Goal: Transaction & Acquisition: Book appointment/travel/reservation

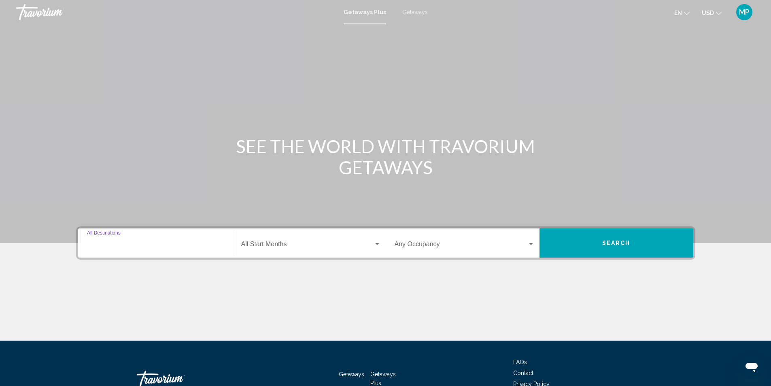
click at [121, 245] on input "Destination All Destinations" at bounding box center [157, 245] width 140 height 7
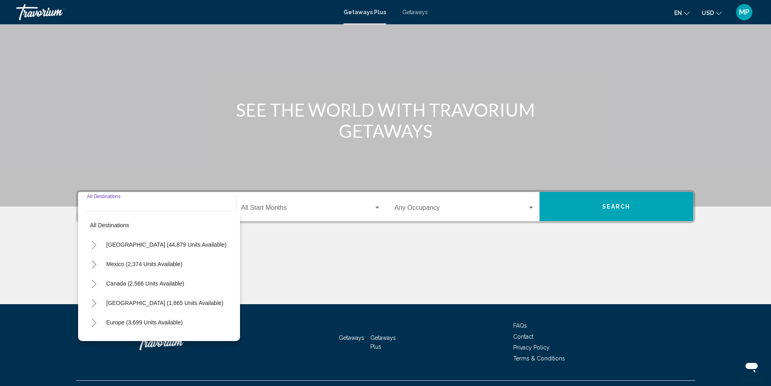
scroll to position [54, 0]
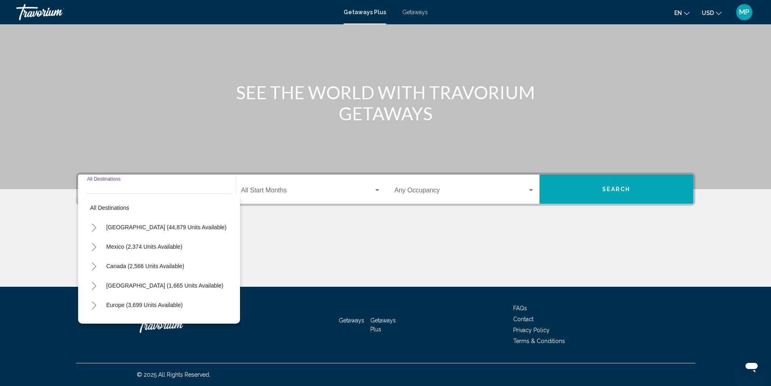
drag, startPoint x: 137, startPoint y: 228, endPoint x: 143, endPoint y: 225, distance: 6.9
click at [137, 228] on span "[GEOGRAPHIC_DATA] (44,879 units available)" at bounding box center [166, 227] width 120 height 6
type input "**********"
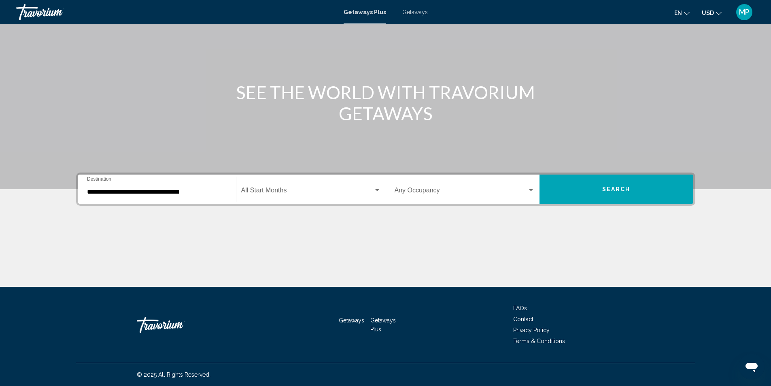
click at [263, 185] on div "Start Month All Start Months" at bounding box center [311, 188] width 140 height 25
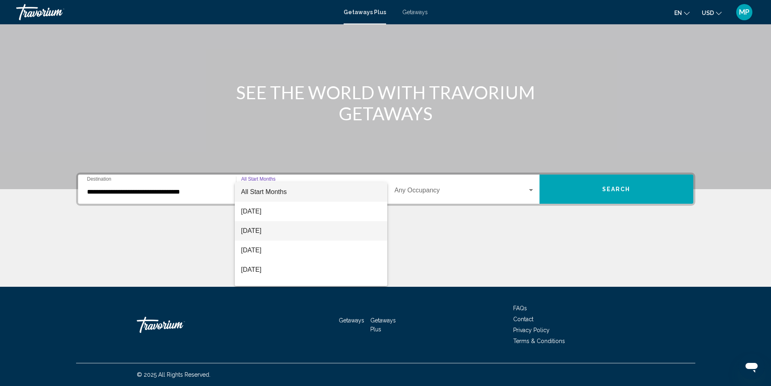
click at [265, 231] on span "[DATE]" at bounding box center [311, 230] width 140 height 19
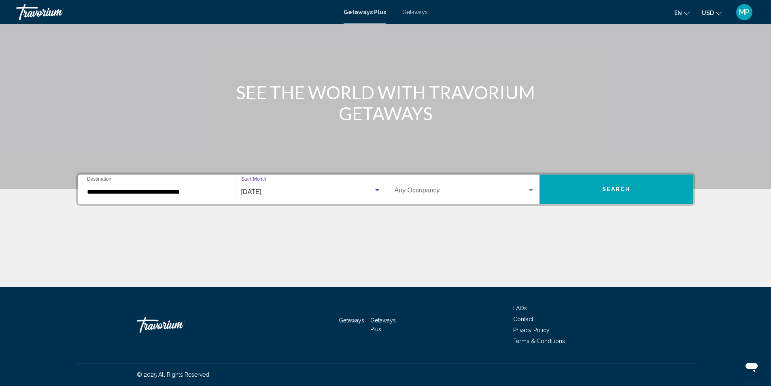
click at [448, 191] on span "Search widget" at bounding box center [461, 191] width 133 height 7
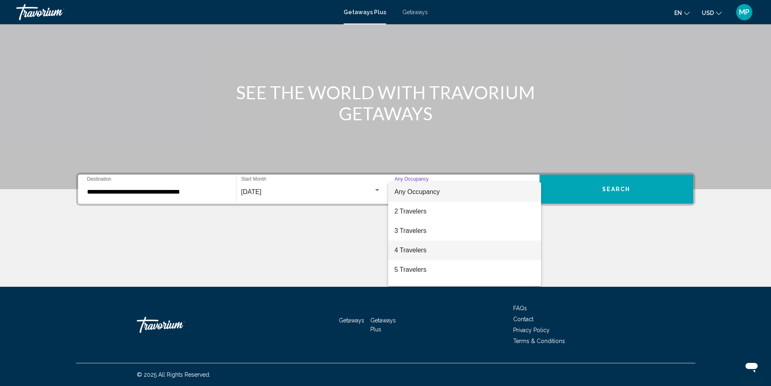
click at [416, 251] on span "4 Travelers" at bounding box center [465, 249] width 140 height 19
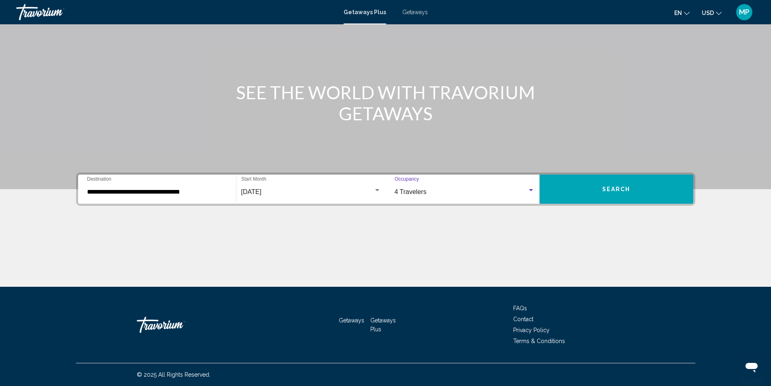
click at [617, 190] on span "Search" at bounding box center [616, 189] width 28 height 6
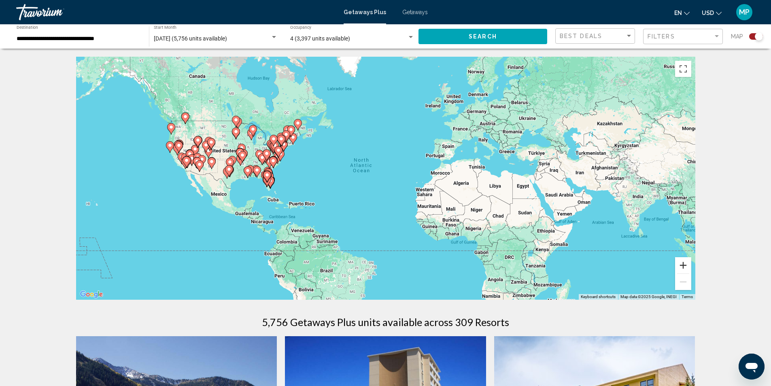
click at [689, 267] on button "Zoom in" at bounding box center [683, 265] width 16 height 16
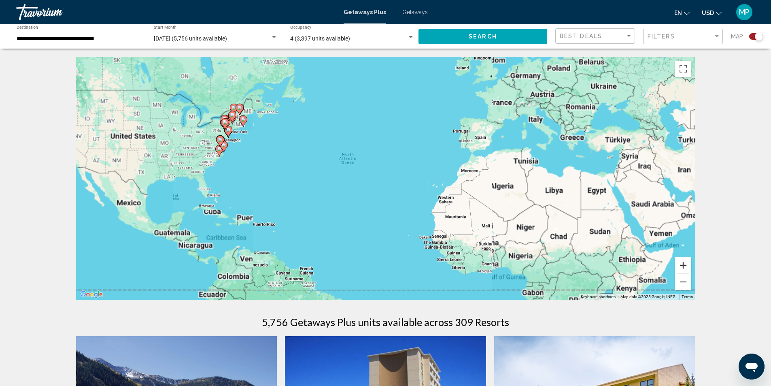
click at [689, 267] on button "Zoom in" at bounding box center [683, 265] width 16 height 16
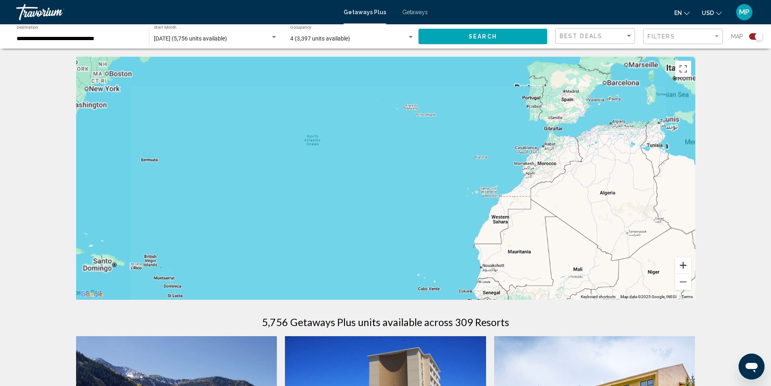
click at [688, 267] on button "Zoom in" at bounding box center [683, 265] width 16 height 16
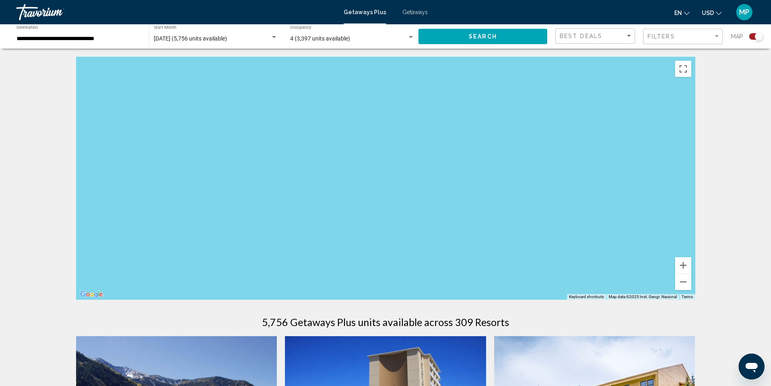
drag, startPoint x: 167, startPoint y: 209, endPoint x: 762, endPoint y: 228, distance: 595.2
drag, startPoint x: 167, startPoint y: 189, endPoint x: 777, endPoint y: 225, distance: 610.5
click at [771, 225] on html "**********" at bounding box center [385, 193] width 771 height 386
click at [685, 262] on button "Zoom in" at bounding box center [683, 265] width 16 height 16
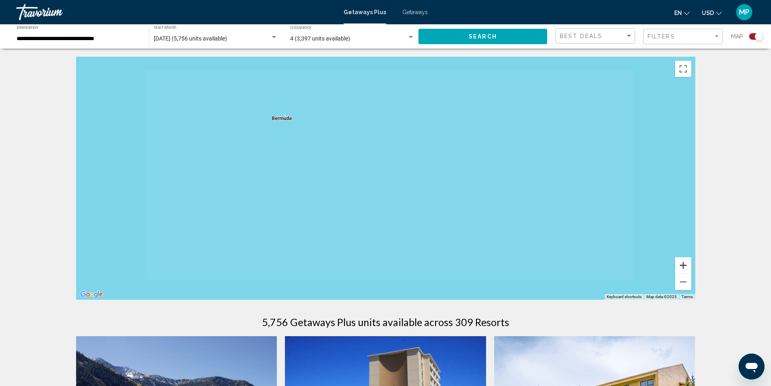
drag, startPoint x: 685, startPoint y: 262, endPoint x: 467, endPoint y: 210, distance: 223.9
click at [685, 262] on button "Zoom in" at bounding box center [683, 265] width 16 height 16
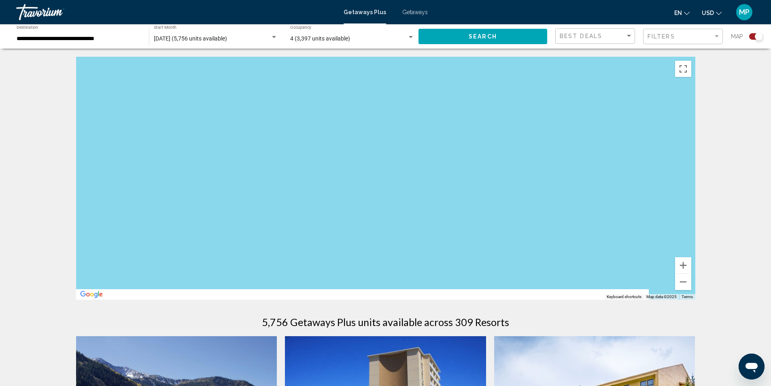
drag, startPoint x: 106, startPoint y: 175, endPoint x: 698, endPoint y: 170, distance: 591.7
click at [771, 168] on html "**********" at bounding box center [385, 193] width 771 height 386
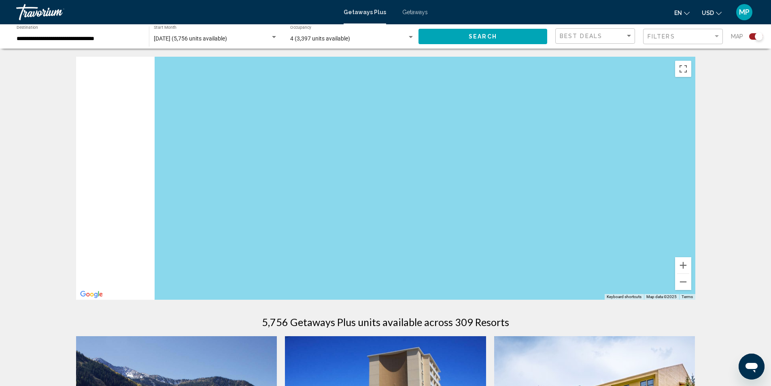
drag, startPoint x: 132, startPoint y: 188, endPoint x: 675, endPoint y: 235, distance: 544.7
click at [684, 236] on div "Main content" at bounding box center [385, 178] width 619 height 243
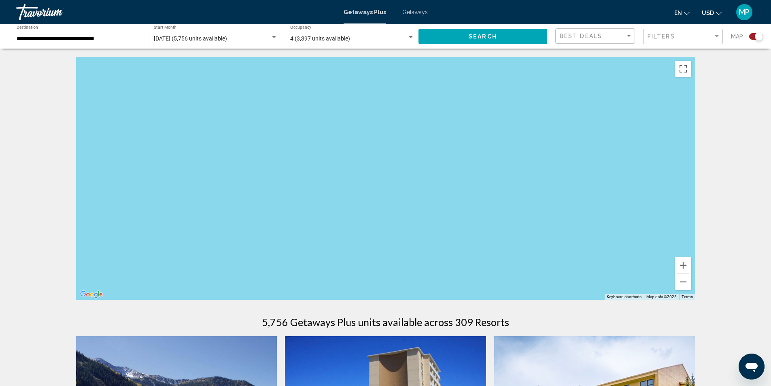
click at [299, 193] on div "Main content" at bounding box center [385, 178] width 619 height 243
click at [301, 191] on div "Main content" at bounding box center [385, 178] width 619 height 243
click at [686, 282] on button "Zoom out" at bounding box center [683, 282] width 16 height 16
click at [686, 281] on button "Zoom out" at bounding box center [683, 282] width 16 height 16
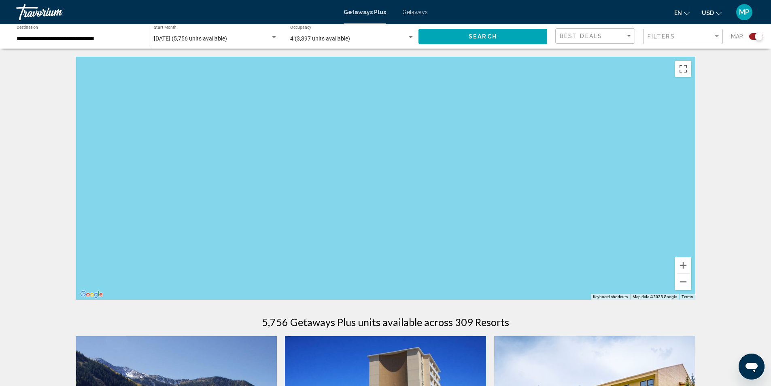
click at [686, 281] on button "Zoom out" at bounding box center [683, 282] width 16 height 16
click at [684, 281] on button "Zoom out" at bounding box center [683, 282] width 16 height 16
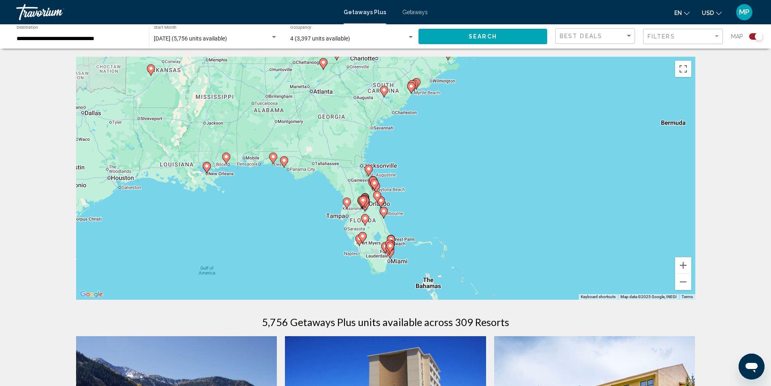
drag, startPoint x: 278, startPoint y: 215, endPoint x: 437, endPoint y: 185, distance: 162.6
click at [437, 185] on div "To activate drag with keyboard, press Alt + Enter. Once in keyboard drag state,…" at bounding box center [385, 178] width 619 height 243
click at [350, 213] on div "To activate drag with keyboard, press Alt + Enter. Once in keyboard drag state,…" at bounding box center [385, 178] width 619 height 243
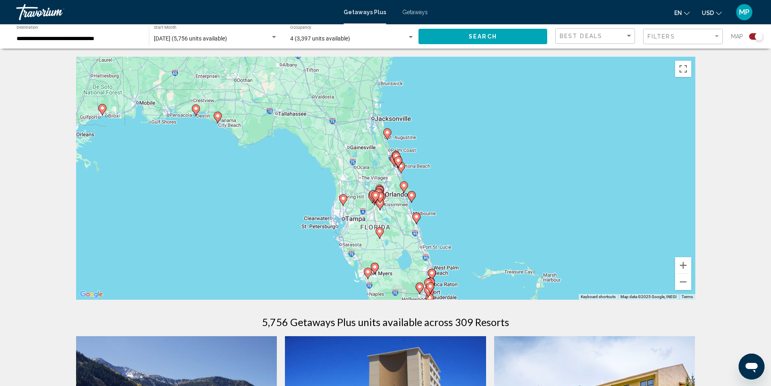
click at [357, 217] on div "To activate drag with keyboard, press Alt + Enter. Once in keyboard drag state,…" at bounding box center [385, 178] width 619 height 243
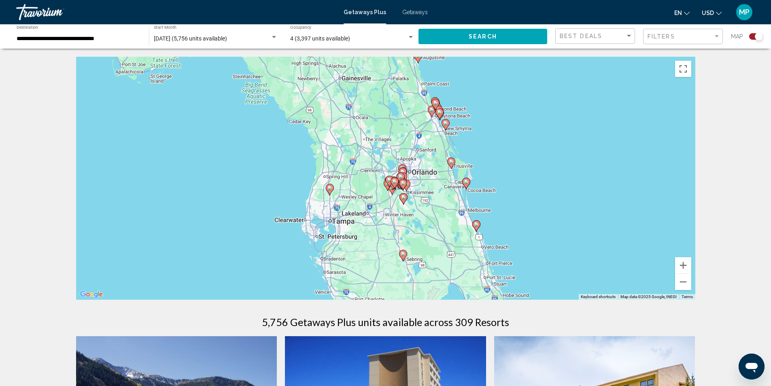
click at [354, 224] on div "To activate drag with keyboard, press Alt + Enter. Once in keyboard drag state,…" at bounding box center [385, 178] width 619 height 243
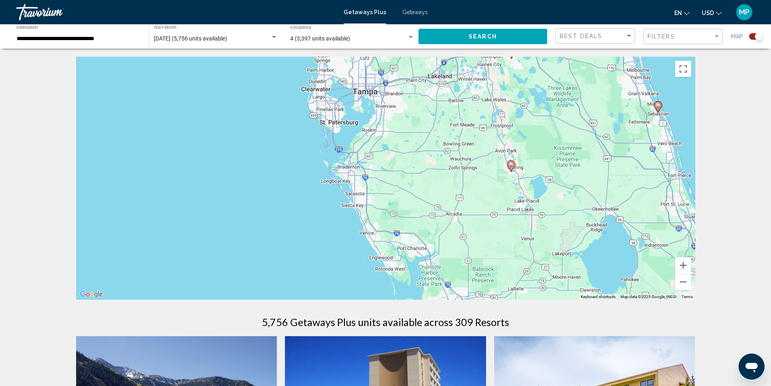
drag, startPoint x: 359, startPoint y: 244, endPoint x: 419, endPoint y: 116, distance: 141.2
click at [419, 116] on div "To activate drag with keyboard, press Alt + Enter. Once in keyboard drag state,…" at bounding box center [385, 178] width 619 height 243
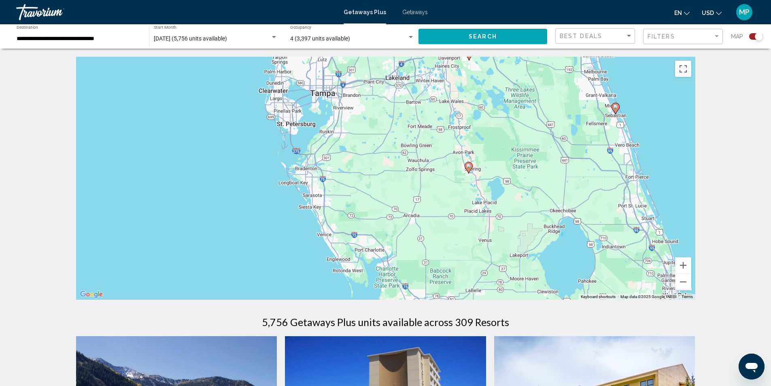
drag, startPoint x: 359, startPoint y: 233, endPoint x: 316, endPoint y: 232, distance: 42.9
click at [316, 232] on div "To activate drag with keyboard, press Alt + Enter. Once in keyboard drag state,…" at bounding box center [385, 178] width 619 height 243
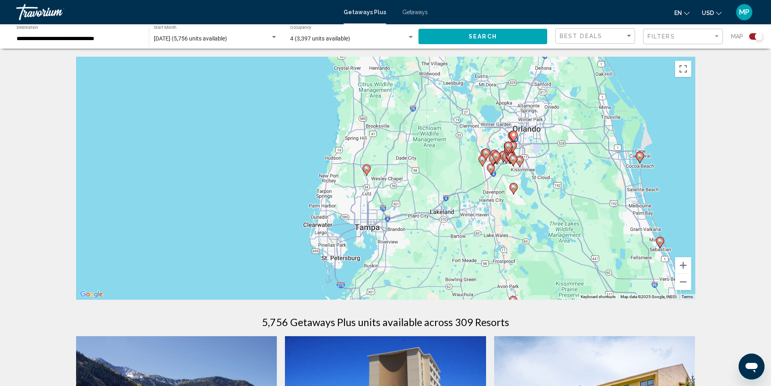
drag, startPoint x: 307, startPoint y: 116, endPoint x: 351, endPoint y: 253, distance: 143.5
click at [351, 253] on div "To activate drag with keyboard, press Alt + Enter. Once in keyboard drag state,…" at bounding box center [385, 178] width 619 height 243
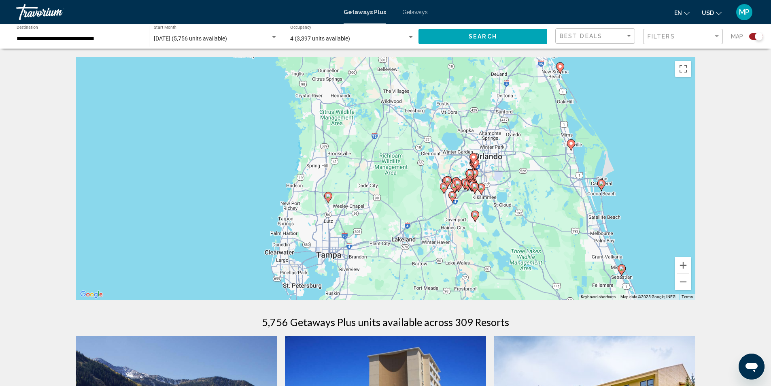
drag, startPoint x: 363, startPoint y: 182, endPoint x: 324, endPoint y: 210, distance: 48.3
click at [324, 210] on div "To activate drag with keyboard, press Alt + Enter. Once in keyboard drag state,…" at bounding box center [385, 178] width 619 height 243
click at [223, 38] on span "[DATE] (5,756 units available)" at bounding box center [190, 38] width 73 height 6
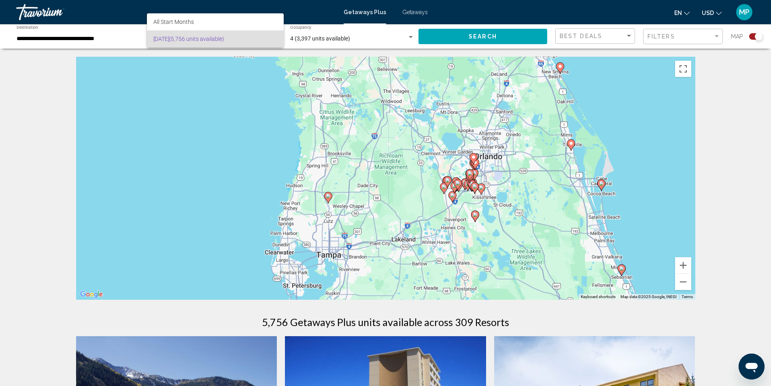
click at [346, 38] on div at bounding box center [385, 193] width 771 height 386
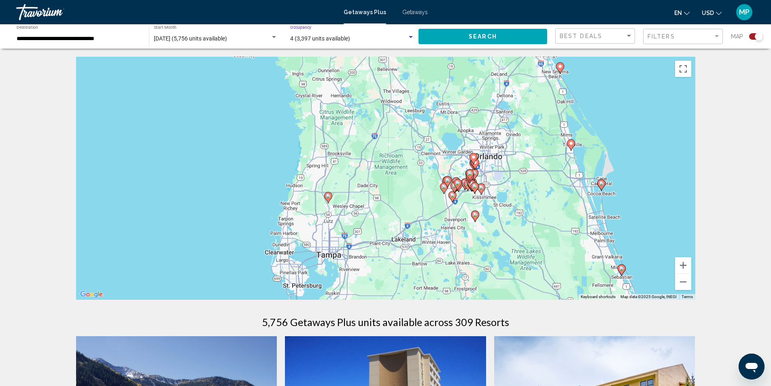
click at [411, 38] on div "Search widget" at bounding box center [411, 37] width 4 height 2
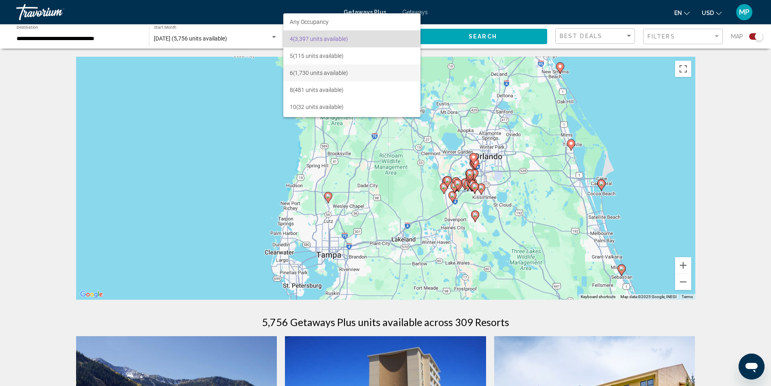
click at [321, 73] on span "6 (1,730 units available)" at bounding box center [352, 72] width 124 height 17
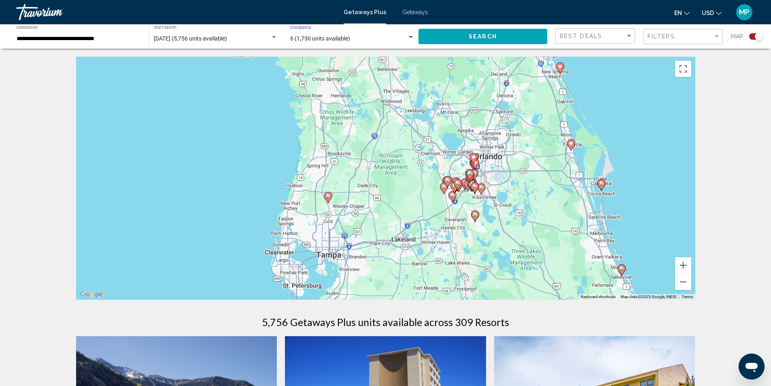
click at [513, 33] on button "Search" at bounding box center [482, 36] width 129 height 15
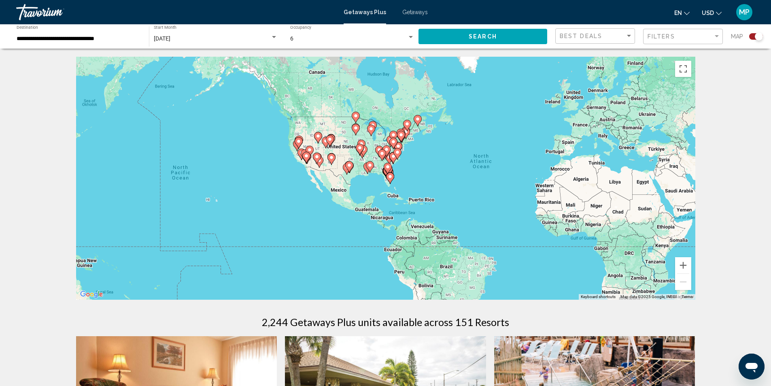
click at [389, 175] on image "Main content" at bounding box center [390, 176] width 5 height 5
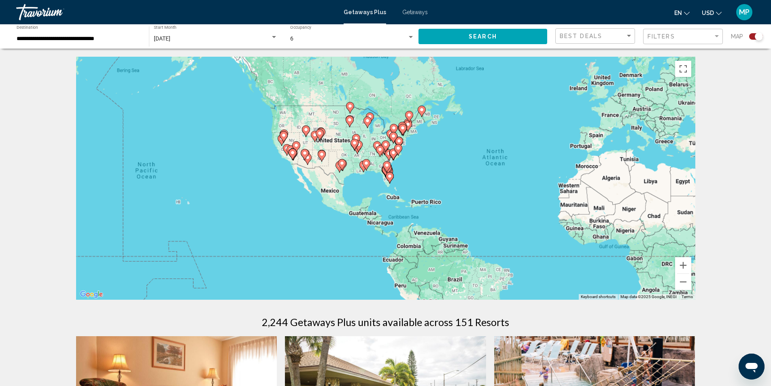
click at [389, 175] on image "Main content" at bounding box center [389, 176] width 5 height 5
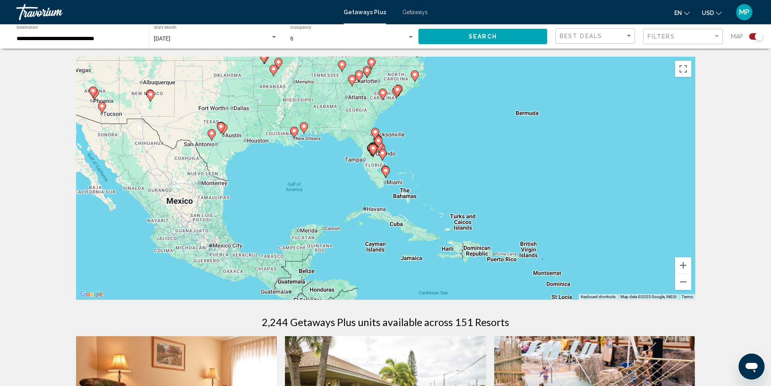
click at [375, 171] on div "To activate drag with keyboard, press Alt + Enter. Once in keyboard drag state,…" at bounding box center [385, 178] width 619 height 243
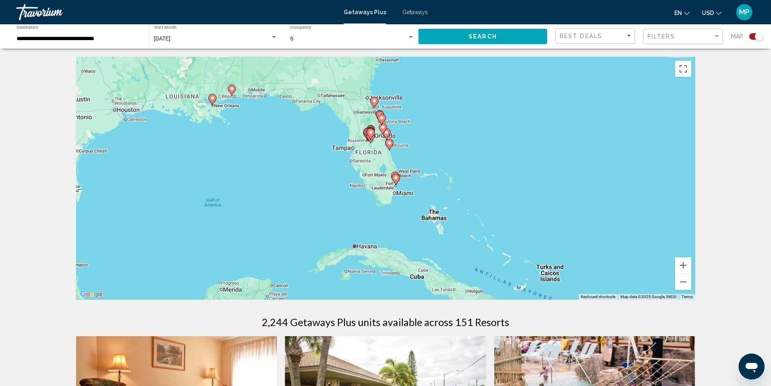
click at [378, 165] on div "To activate drag with keyboard, press Alt + Enter. Once in keyboard drag state,…" at bounding box center [385, 178] width 619 height 243
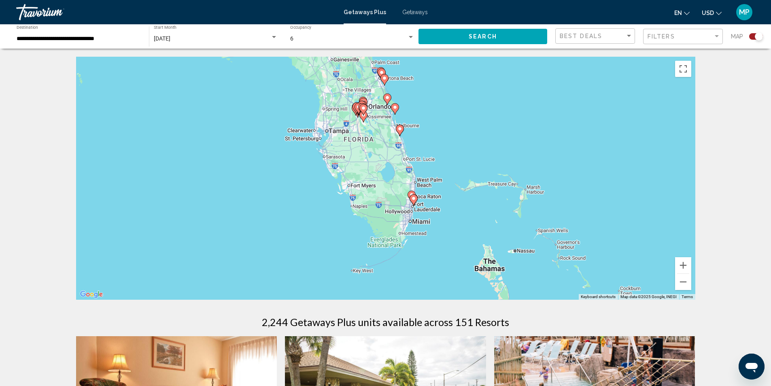
click at [385, 148] on div "To activate drag with keyboard, press Alt + Enter. Once in keyboard drag state,…" at bounding box center [385, 178] width 619 height 243
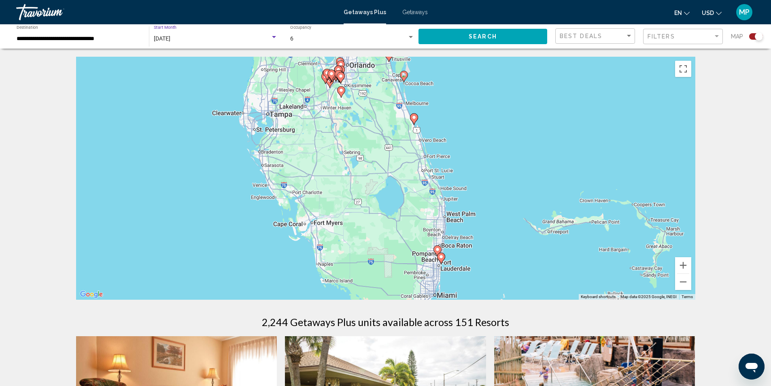
click at [170, 40] on span "[DATE]" at bounding box center [162, 38] width 17 height 6
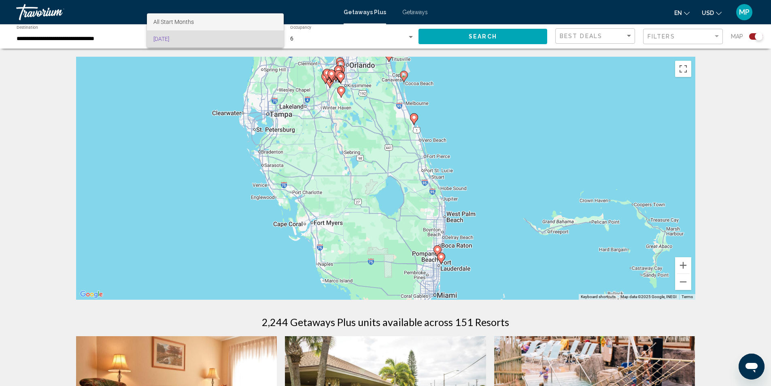
click at [188, 19] on span "All Start Months" at bounding box center [173, 22] width 40 height 6
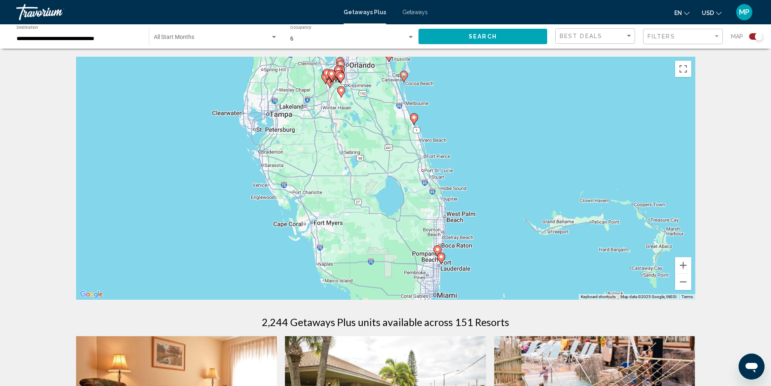
click at [277, 37] on div "Start Month All Start Months" at bounding box center [215, 36] width 132 height 22
click at [188, 40] on span "All Start Months" at bounding box center [173, 39] width 40 height 6
click at [451, 37] on button "Search" at bounding box center [482, 36] width 129 height 15
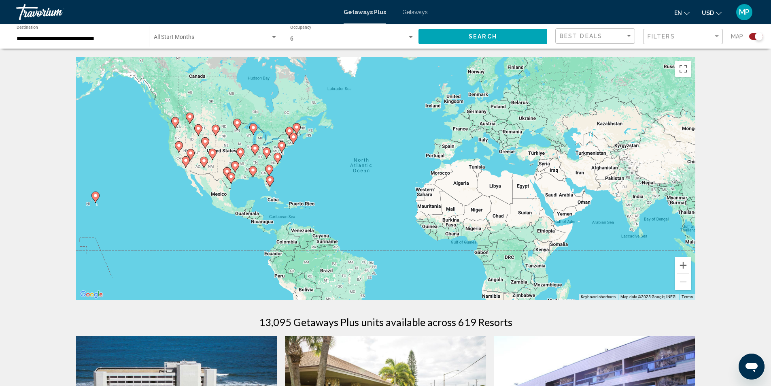
click at [270, 185] on icon "Main content" at bounding box center [269, 181] width 7 height 11
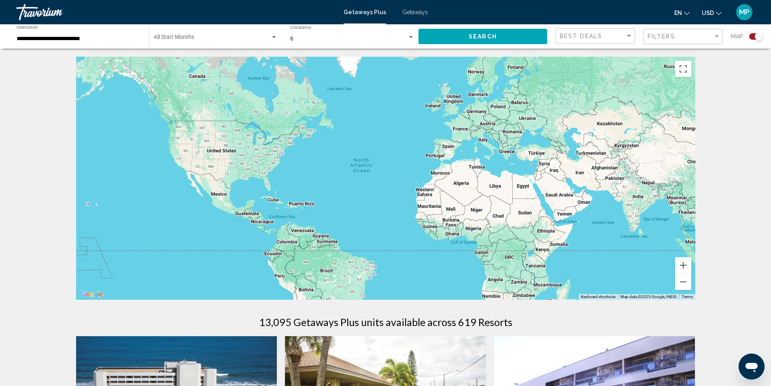
click at [270, 185] on div "Main content" at bounding box center [385, 178] width 619 height 243
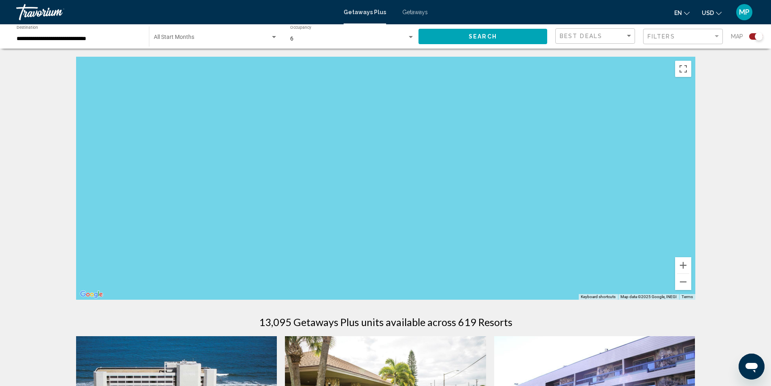
click at [280, 189] on div "To navigate, press the arrow keys." at bounding box center [385, 178] width 619 height 243
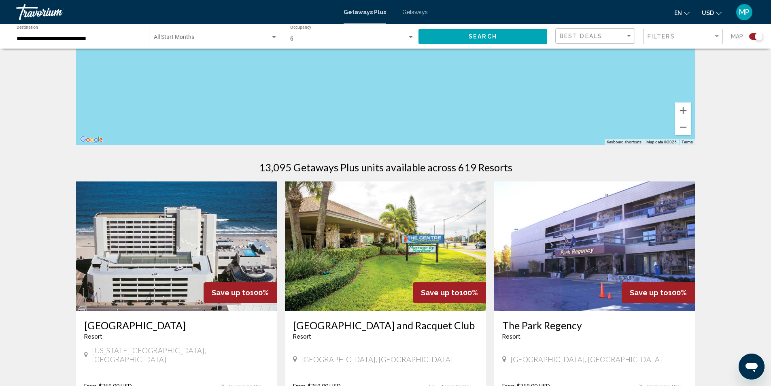
scroll to position [162, 0]
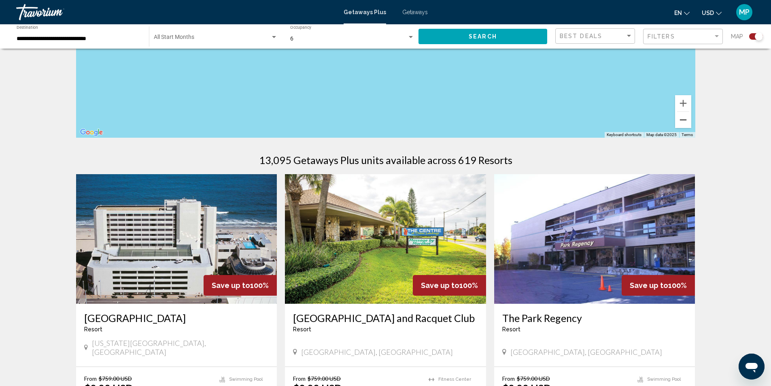
click at [687, 124] on button "Zoom out" at bounding box center [683, 120] width 16 height 16
click at [686, 124] on button "Zoom out" at bounding box center [683, 120] width 16 height 16
drag, startPoint x: 267, startPoint y: 100, endPoint x: 402, endPoint y: 199, distance: 167.6
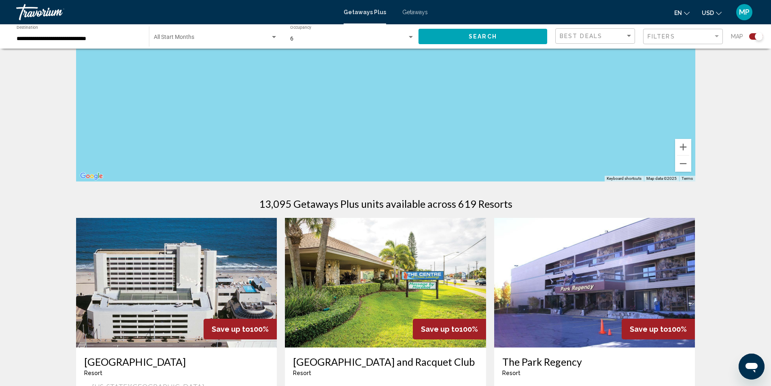
scroll to position [0, 0]
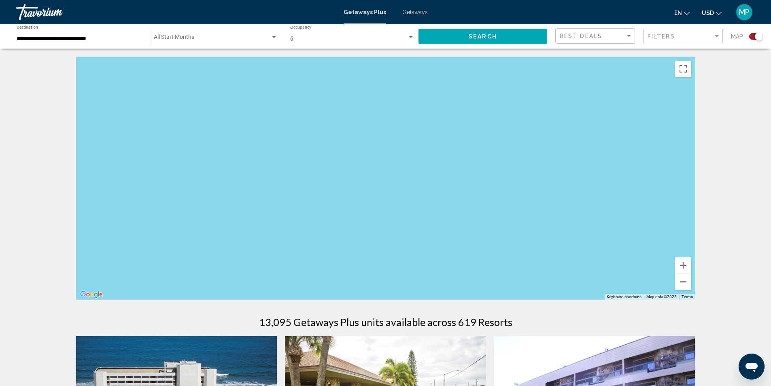
click at [686, 287] on button "Zoom out" at bounding box center [683, 282] width 16 height 16
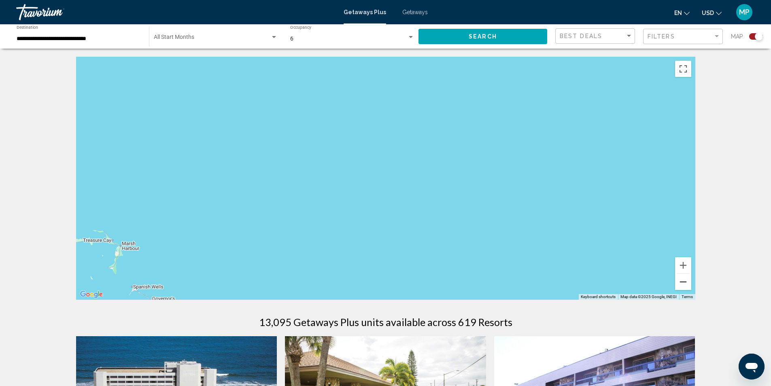
click at [686, 287] on button "Zoom out" at bounding box center [683, 282] width 16 height 16
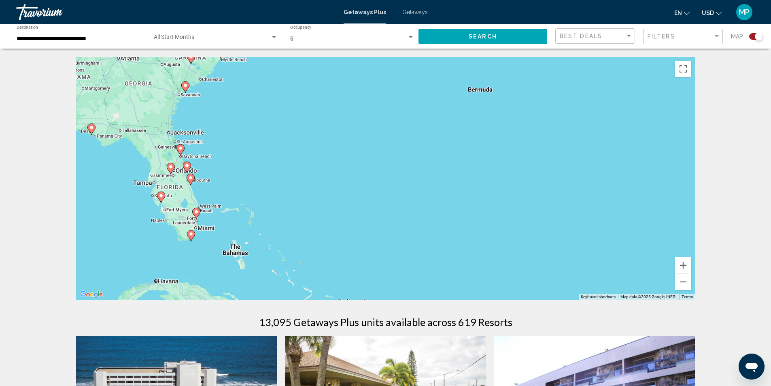
click at [159, 202] on gmp-advanced-marker "Main content" at bounding box center [161, 197] width 8 height 12
type input "**********"
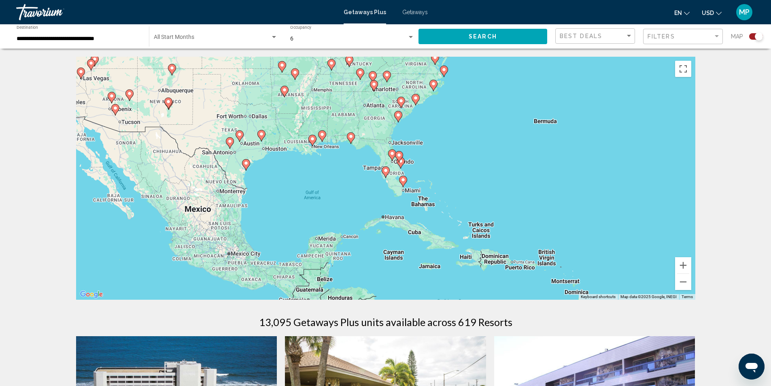
click at [383, 179] on div "To navigate, press the arrow keys. To activate drag with keyboard, press Alt + …" at bounding box center [385, 178] width 619 height 243
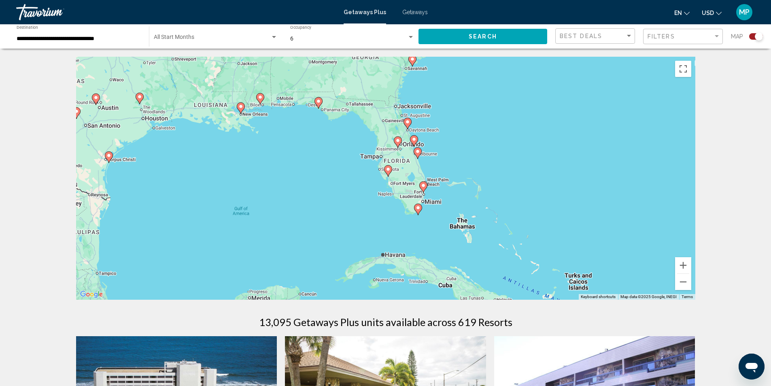
click at [386, 179] on div "To navigate, press the arrow keys. To activate drag with keyboard, press Alt + …" at bounding box center [385, 178] width 619 height 243
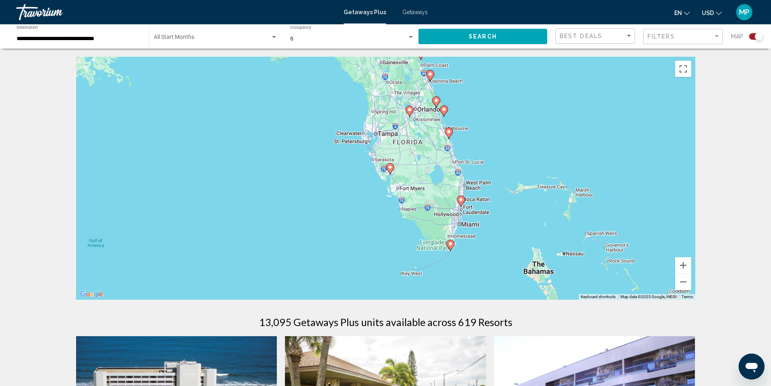
click at [386, 179] on div "To navigate, press the arrow keys. To activate drag with keyboard, press Alt + …" at bounding box center [385, 178] width 619 height 243
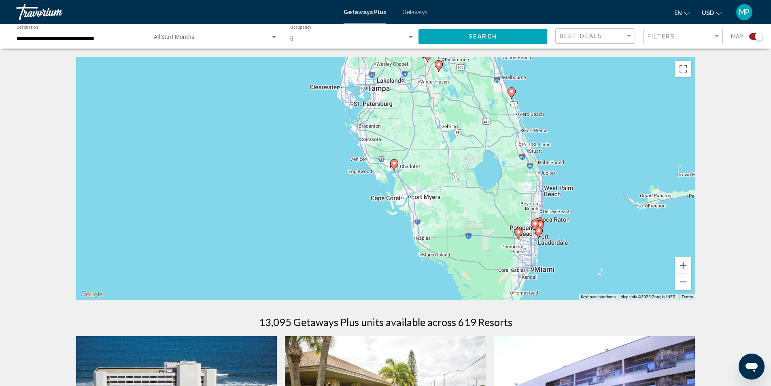
click at [386, 179] on div "To navigate, press the arrow keys. To activate drag with keyboard, press Alt + …" at bounding box center [385, 178] width 619 height 243
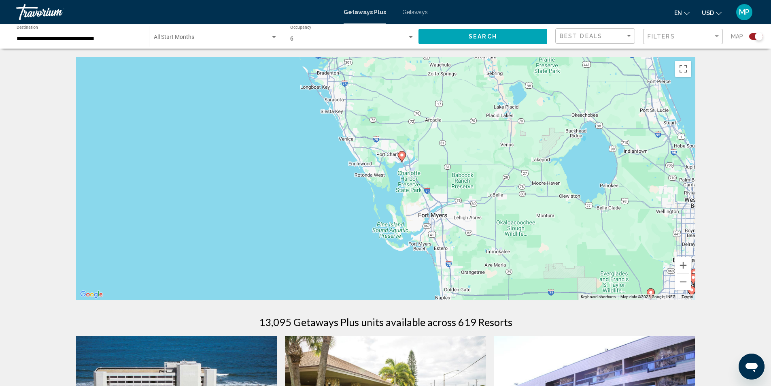
click at [386, 179] on div "To navigate, press the arrow keys. To activate drag with keyboard, press Alt + …" at bounding box center [385, 178] width 619 height 243
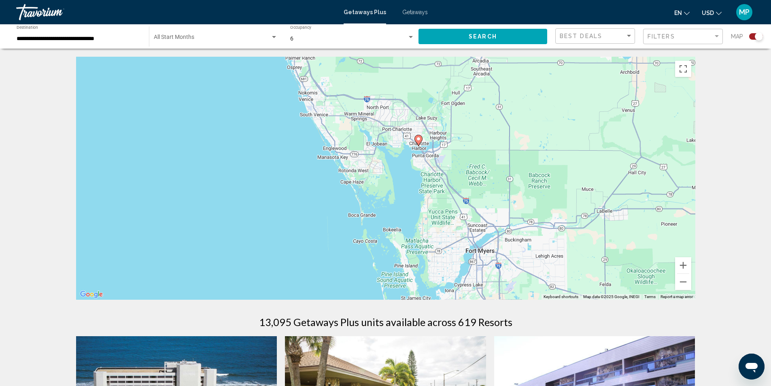
click at [386, 179] on div "To navigate, press the arrow keys. To activate drag with keyboard, press Alt + …" at bounding box center [385, 178] width 619 height 243
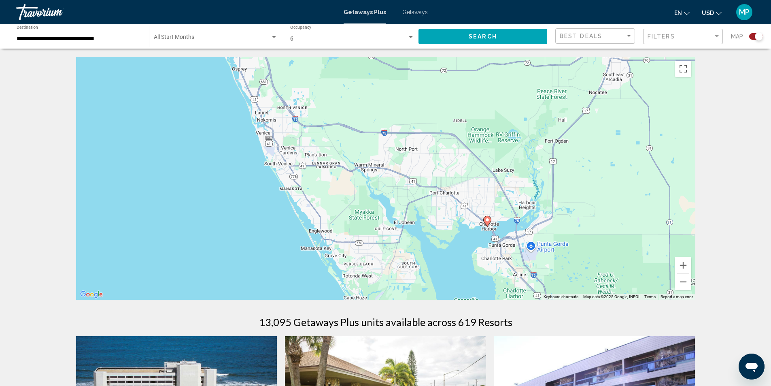
drag, startPoint x: 352, startPoint y: 93, endPoint x: 388, endPoint y: 209, distance: 121.6
click at [388, 209] on div "To navigate, press the arrow keys. To activate drag with keyboard, press Alt + …" at bounding box center [385, 178] width 619 height 243
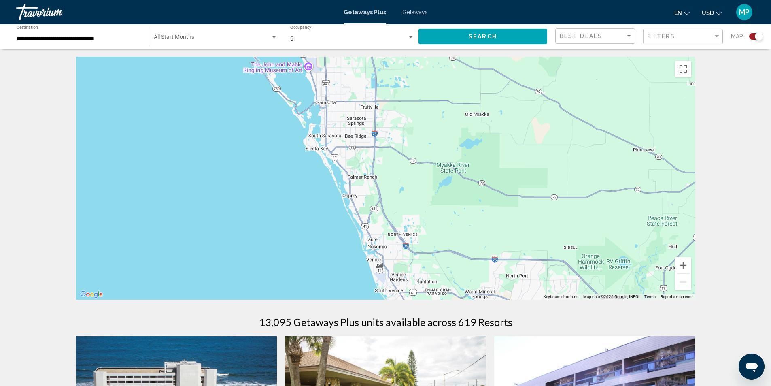
drag, startPoint x: 329, startPoint y: 95, endPoint x: 439, endPoint y: 223, distance: 169.0
click at [439, 223] on div "To navigate, press the arrow keys. To activate drag with keyboard, press Alt + …" at bounding box center [385, 178] width 619 height 243
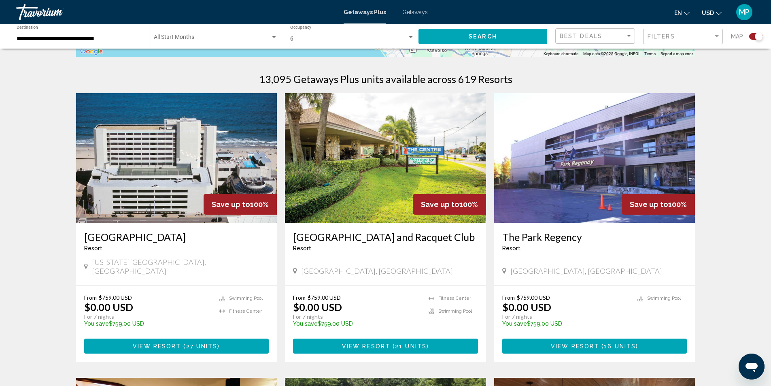
scroll to position [40, 0]
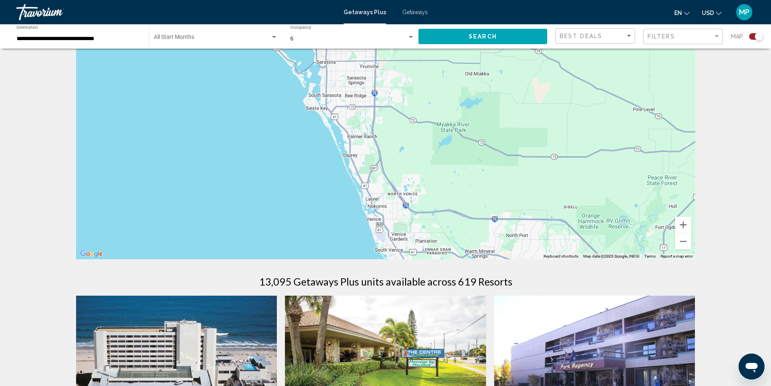
click at [49, 8] on div "Travorium" at bounding box center [56, 12] width 81 height 16
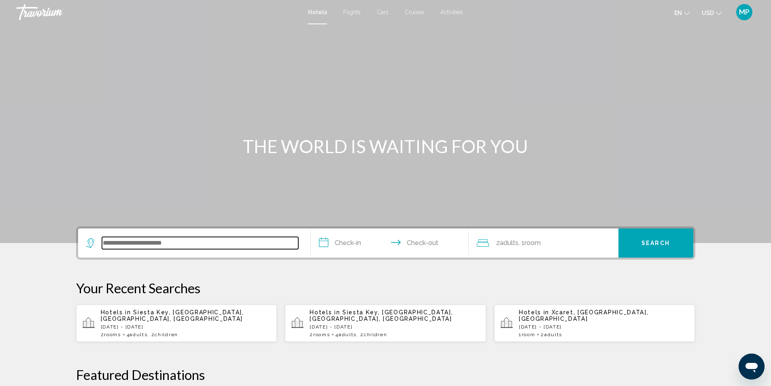
click at [130, 242] on input "Search widget" at bounding box center [200, 243] width 196 height 12
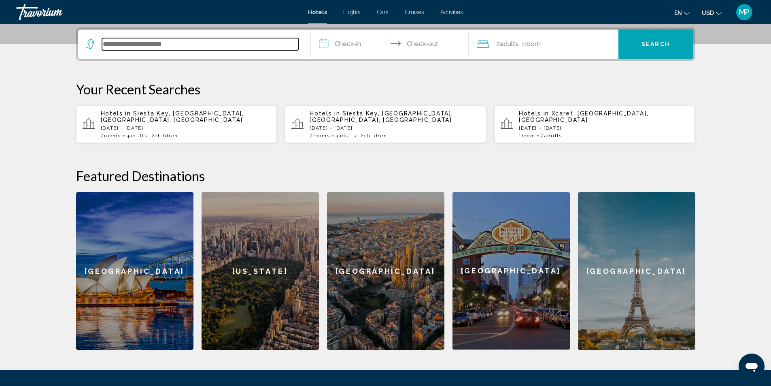
scroll to position [200, 0]
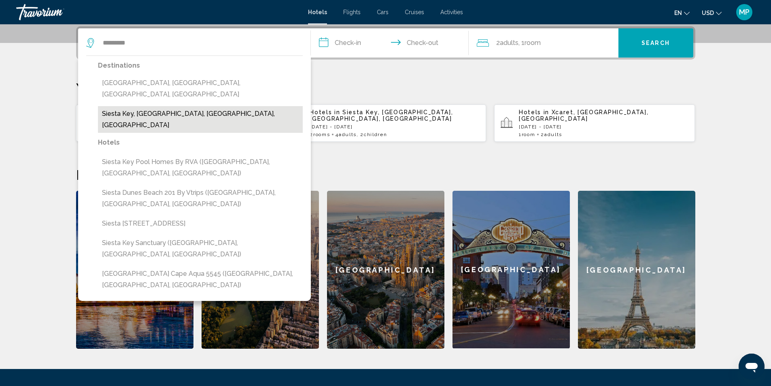
click at [180, 106] on button "Siesta Key, Sarasota, FL, United States" at bounding box center [200, 119] width 205 height 27
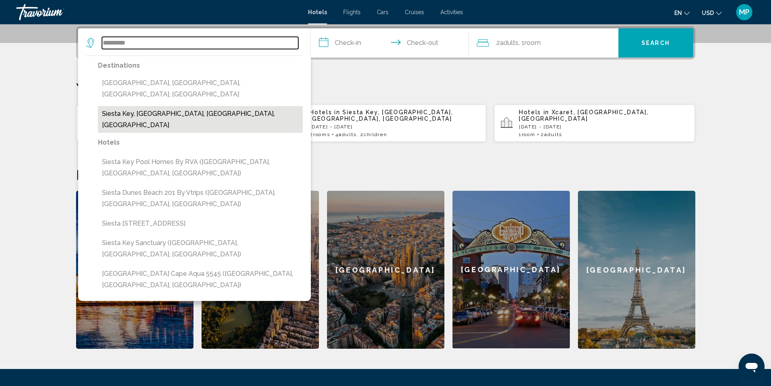
type input "**********"
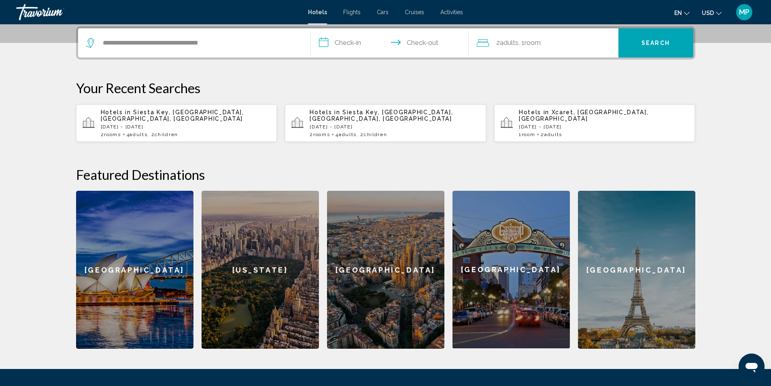
click at [335, 43] on input "**********" at bounding box center [391, 44] width 161 height 32
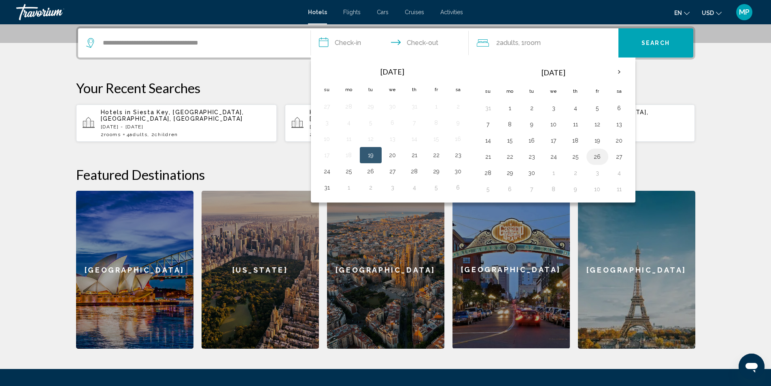
click at [597, 156] on button "26" at bounding box center [597, 156] width 13 height 11
click at [514, 171] on button "29" at bounding box center [509, 172] width 13 height 11
type input "**********"
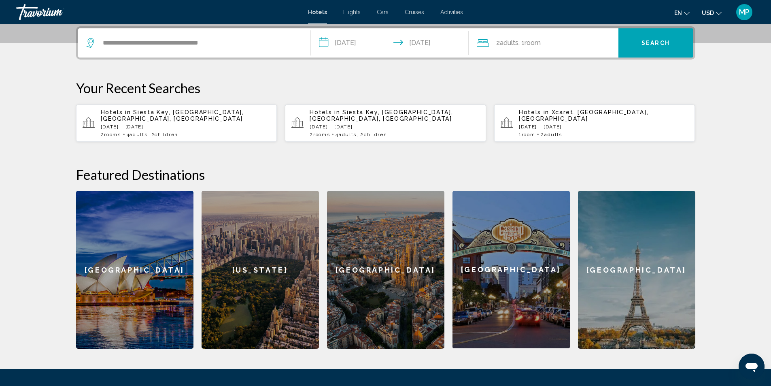
click at [669, 48] on button "Search" at bounding box center [655, 42] width 75 height 29
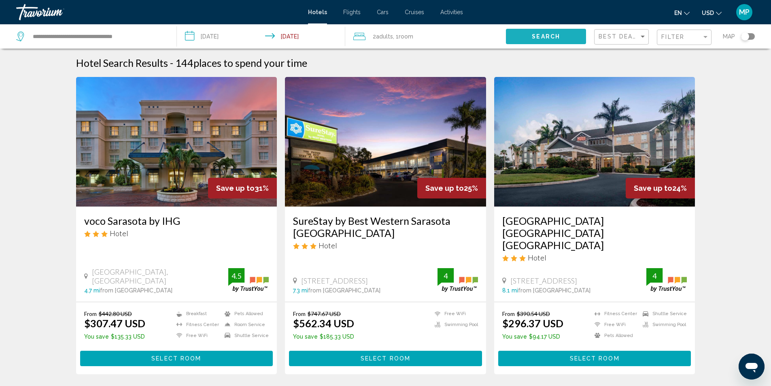
click at [549, 34] on span "Search" at bounding box center [546, 37] width 28 height 6
click at [676, 33] on div "Filter" at bounding box center [685, 37] width 48 height 15
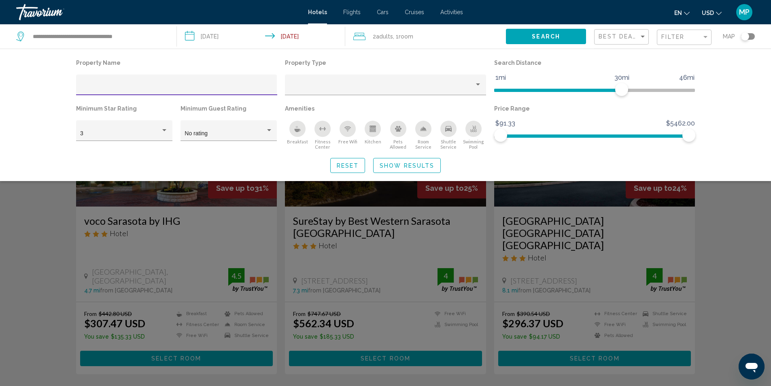
click at [125, 85] on input "Hotel Filters" at bounding box center [176, 88] width 193 height 6
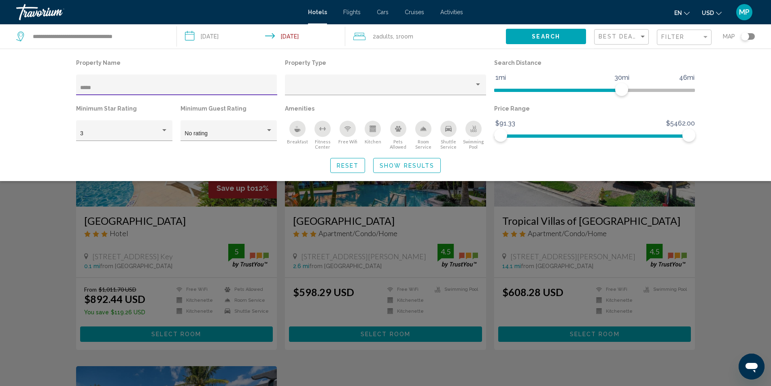
type input "*****"
click at [345, 243] on div "Search widget" at bounding box center [385, 253] width 771 height 264
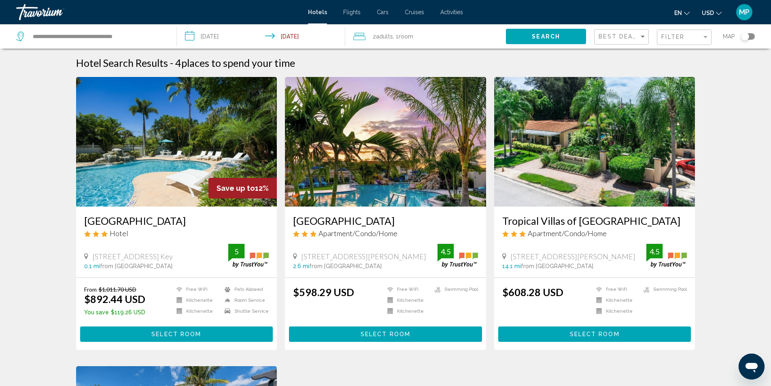
click at [382, 335] on span "Select Room" at bounding box center [386, 334] width 50 height 6
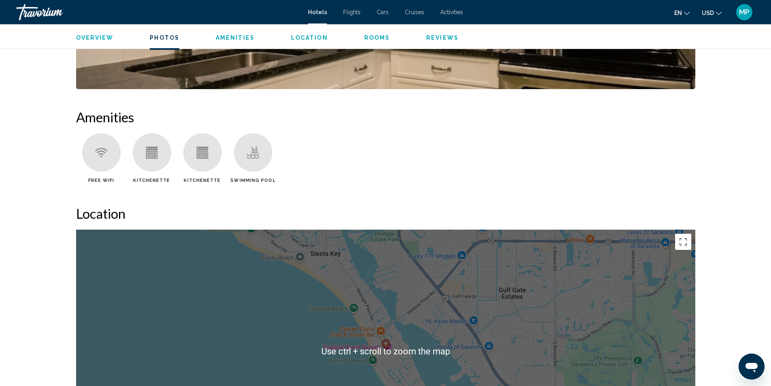
scroll to position [769, 0]
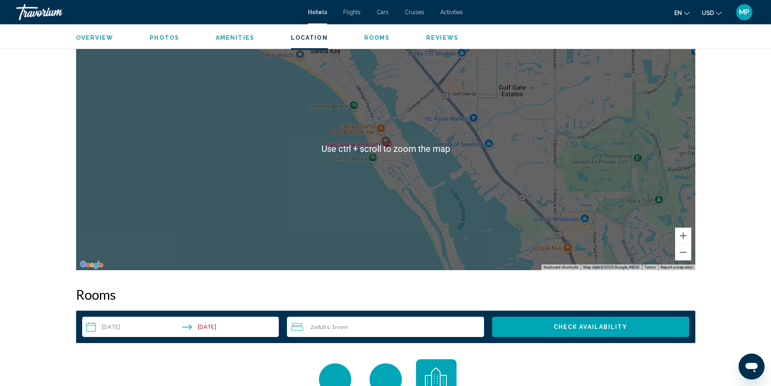
click at [325, 327] on span "Adults" at bounding box center [322, 326] width 16 height 7
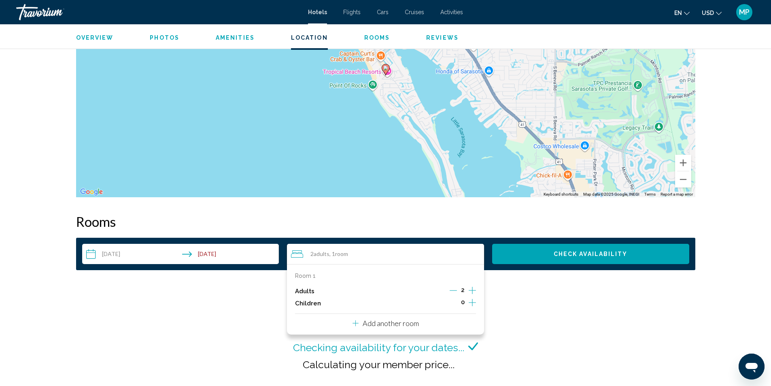
scroll to position [850, 0]
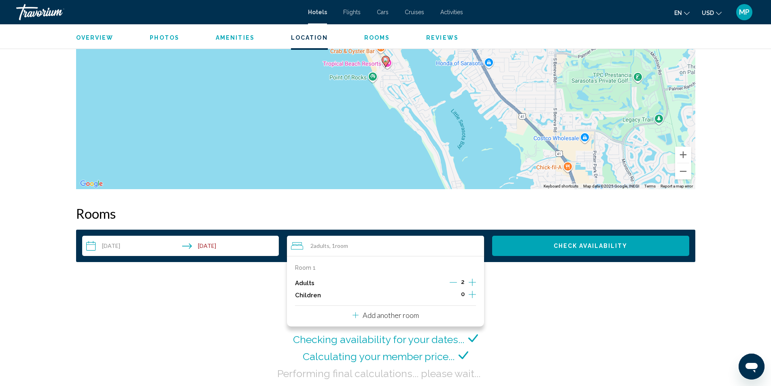
click at [469, 281] on icon "Increment adults" at bounding box center [472, 282] width 7 height 10
click at [471, 281] on icon "Increment adults" at bounding box center [472, 282] width 7 height 10
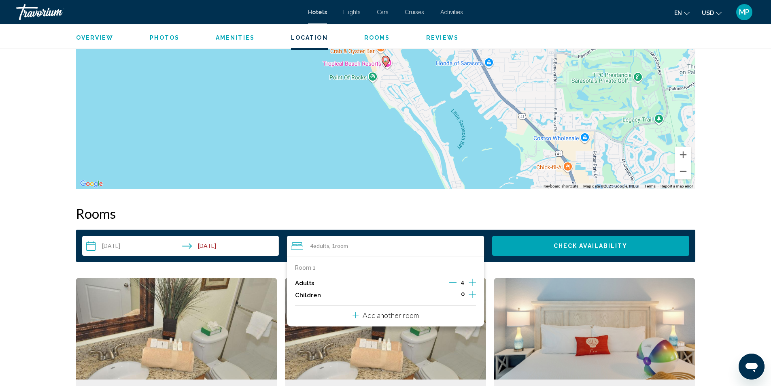
click at [470, 295] on icon "Increment children" at bounding box center [472, 294] width 7 height 10
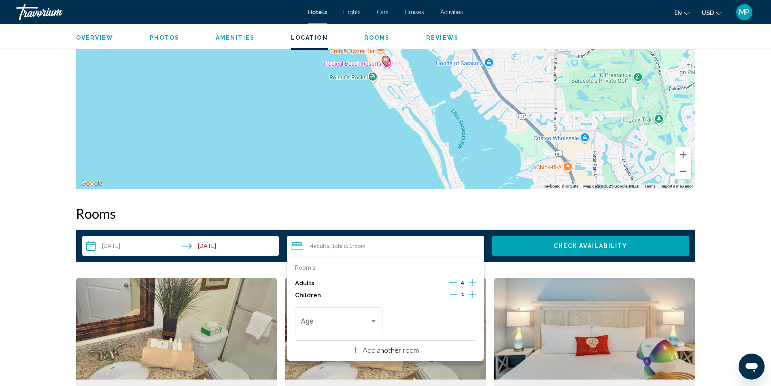
click at [471, 294] on icon "Increment children" at bounding box center [472, 294] width 7 height 10
click at [372, 321] on div "Travelers: 4 adults, 2 children" at bounding box center [374, 321] width 4 height 2
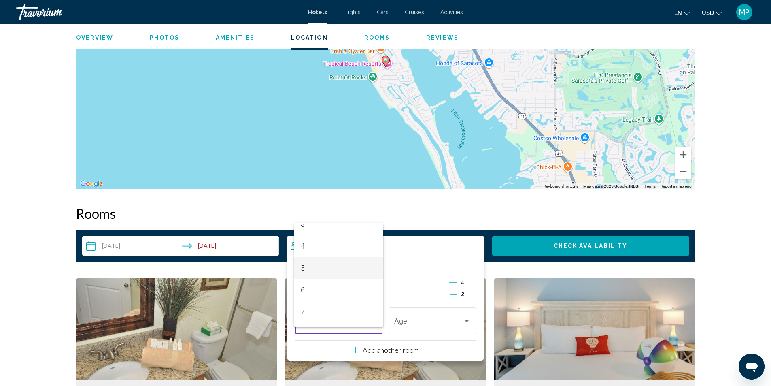
scroll to position [81, 0]
click at [308, 264] on span "5" at bounding box center [339, 262] width 76 height 22
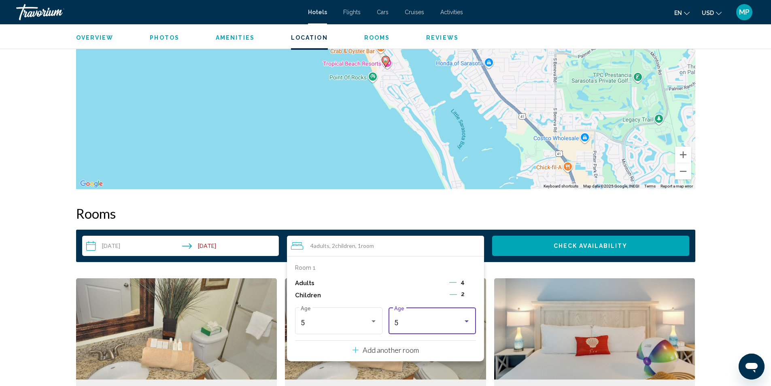
click at [468, 321] on div "Travelers: 4 adults, 2 children" at bounding box center [467, 321] width 4 height 2
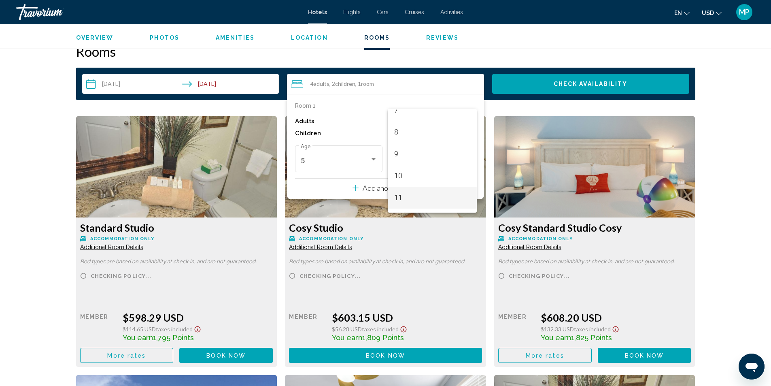
scroll to position [190, 0]
click at [406, 149] on span "10" at bounding box center [432, 149] width 76 height 22
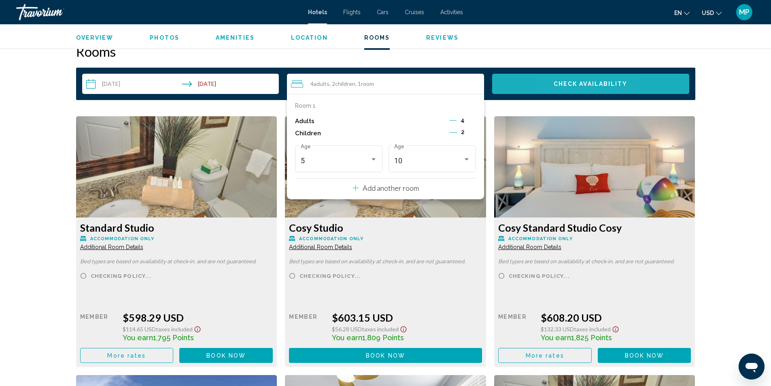
click at [562, 85] on span "Check Availability" at bounding box center [591, 84] width 74 height 6
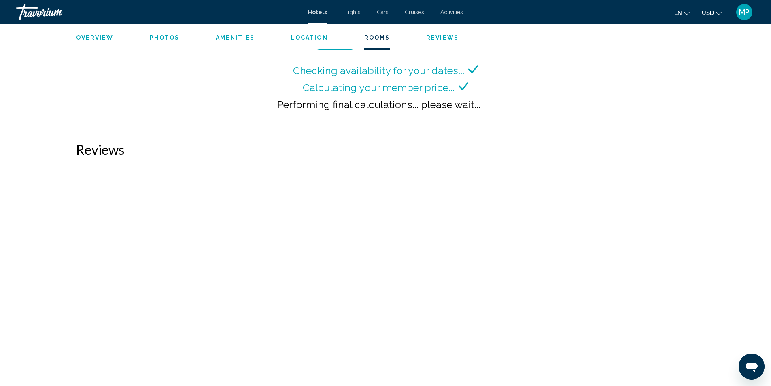
scroll to position [1015, 0]
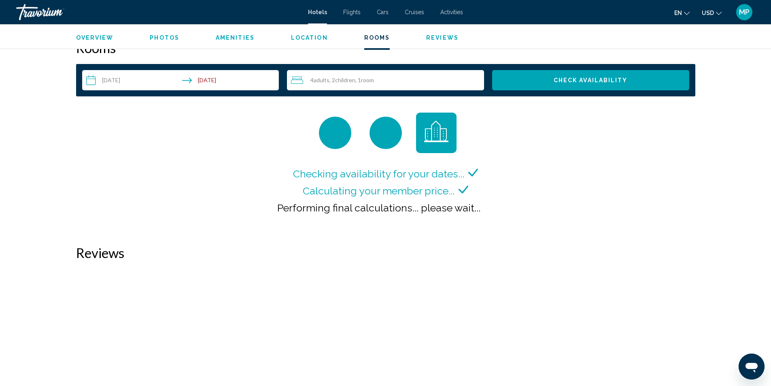
click at [231, 132] on div "Checking availability for your dates... Calculating your member price... Perfor…" at bounding box center [385, 171] width 619 height 116
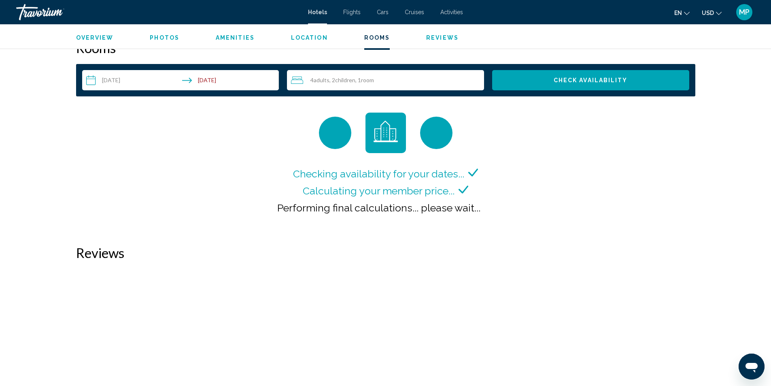
click at [363, 84] on div "4 Adult Adults , 2 Child Children , 1 Room rooms" at bounding box center [387, 80] width 193 height 10
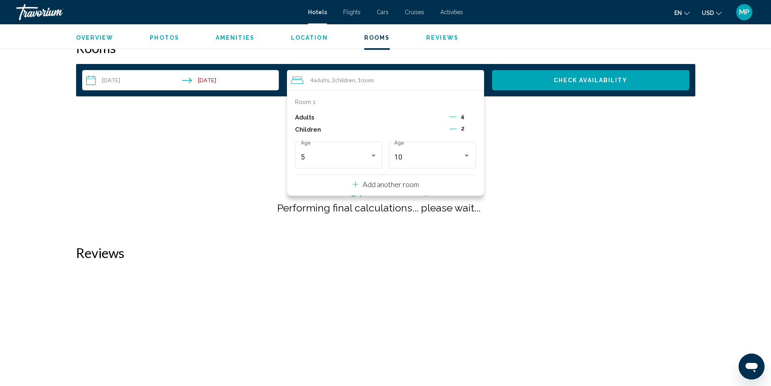
drag, startPoint x: 571, startPoint y: 191, endPoint x: 556, endPoint y: 190, distance: 15.4
click at [571, 192] on div "Checking availability for your dates... Calculating your member price... Perfor…" at bounding box center [385, 171] width 619 height 116
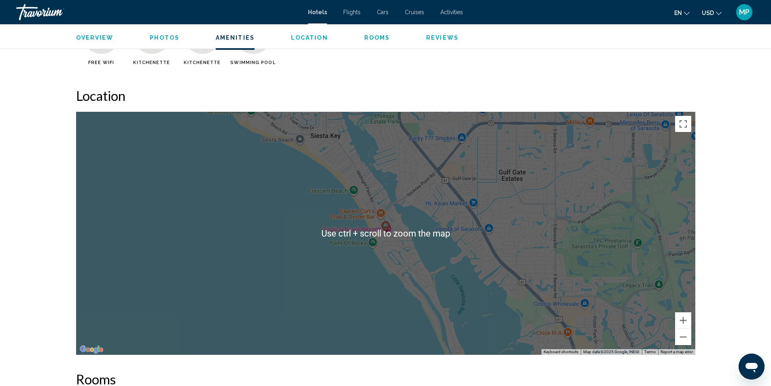
scroll to position [894, 0]
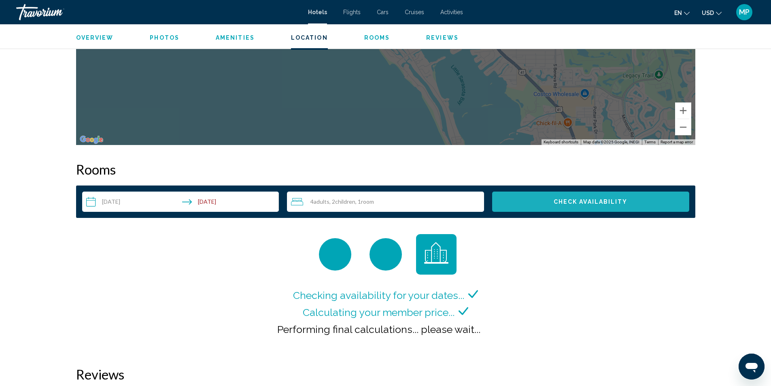
click at [577, 199] on span "Check Availability" at bounding box center [591, 201] width 74 height 6
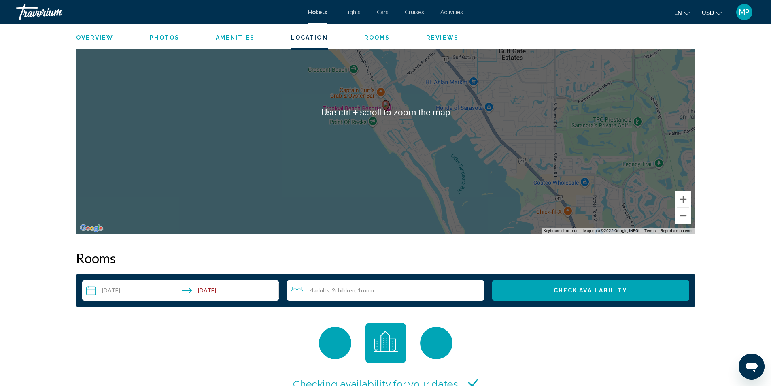
scroll to position [773, 0]
